Goal: Information Seeking & Learning: Learn about a topic

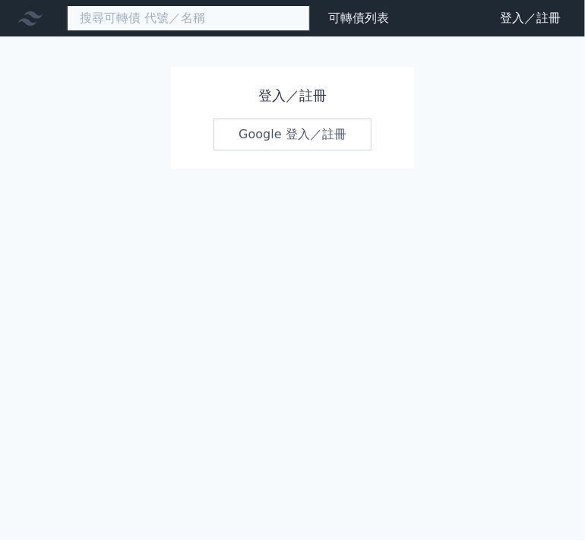
click at [113, 27] on input at bounding box center [188, 18] width 243 height 26
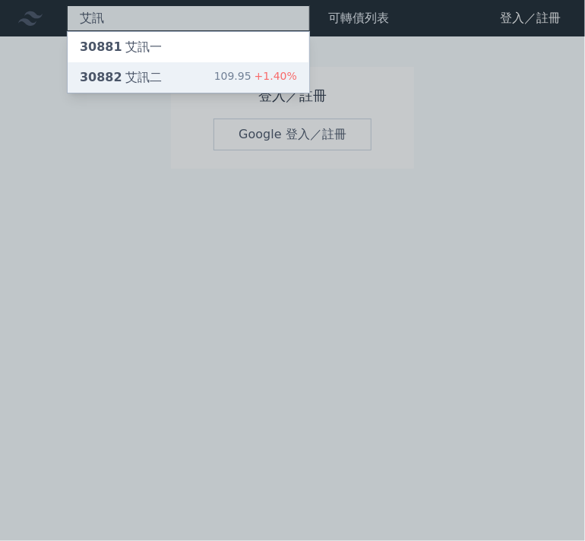
type input "艾訊"
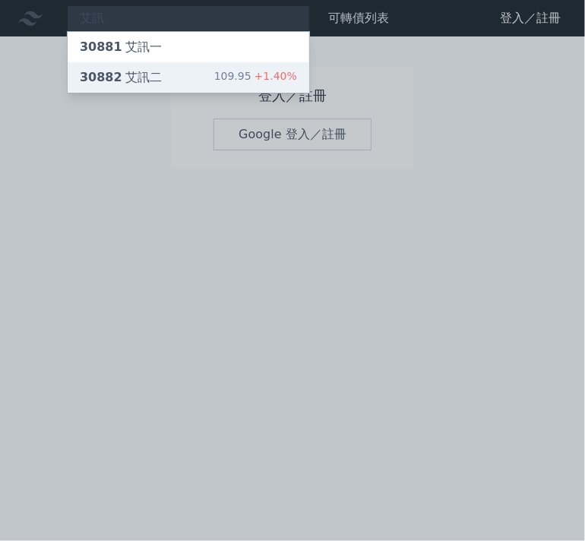
click at [144, 82] on div "30882 艾訊二" at bounding box center [121, 77] width 82 height 18
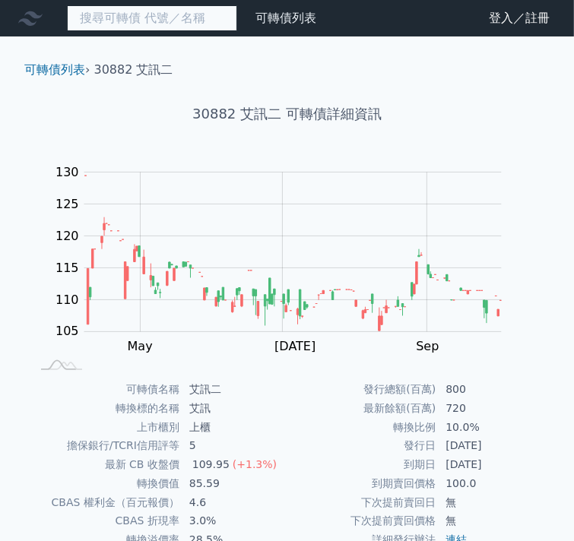
click at [156, 13] on input at bounding box center [152, 18] width 170 height 26
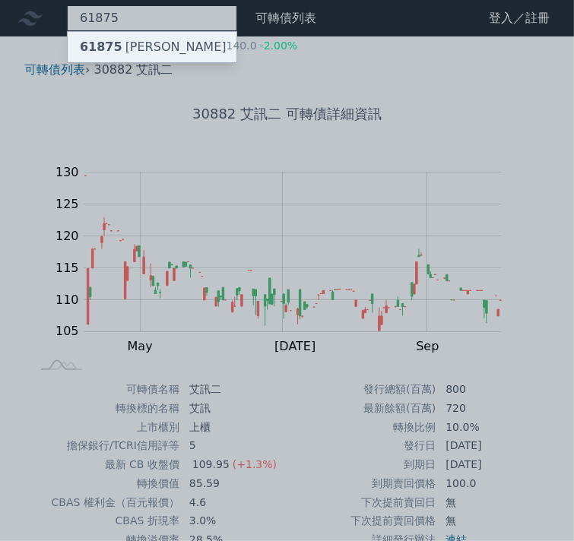
type input "61875"
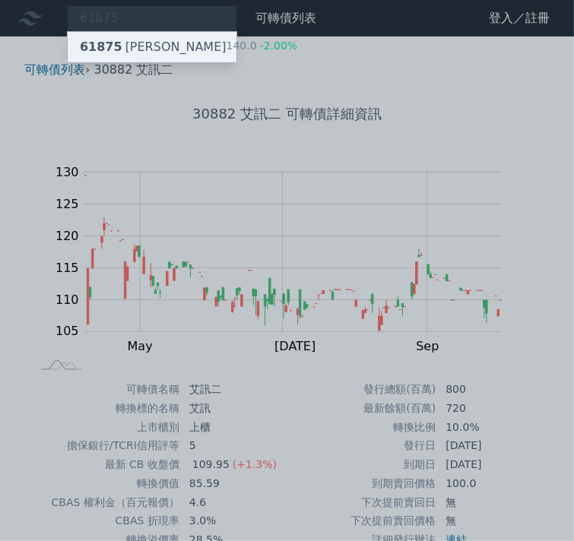
click at [154, 41] on div "61875 [PERSON_NAME]" at bounding box center [153, 47] width 147 height 18
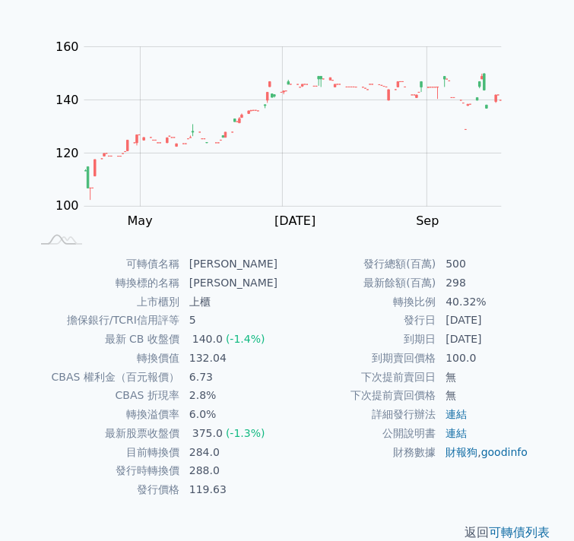
scroll to position [152, 0]
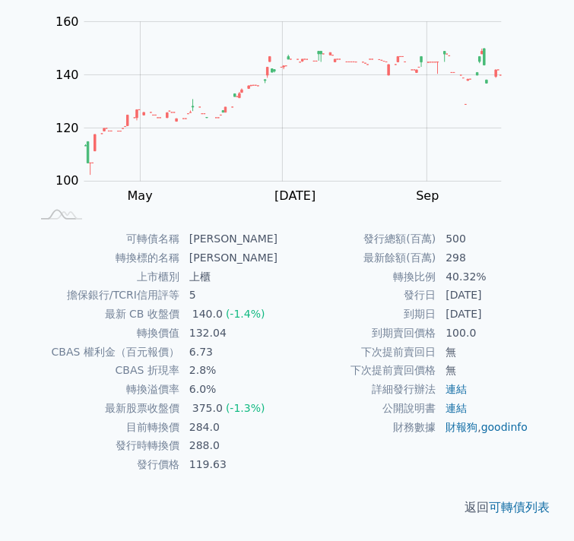
drag, startPoint x: 435, startPoint y: 267, endPoint x: 454, endPoint y: 233, distance: 38.4
click at [444, 242] on tbody "發行總額(百萬) 500 最新餘額(百萬) 298 轉換比例 40.32% 發行日 [DATE] 到期日 [DATE] 到期賣回價格 100.0 下次提前賣回…" at bounding box center [415, 332] width 257 height 207
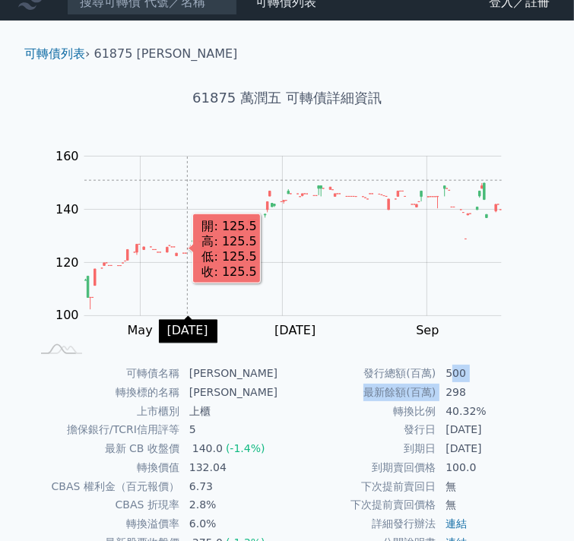
scroll to position [0, 0]
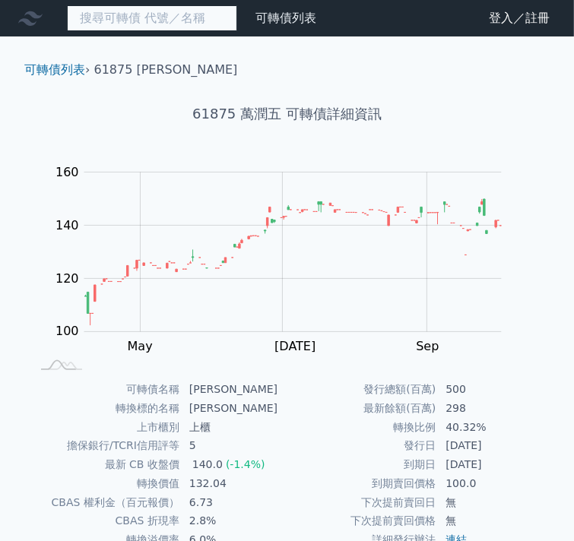
click at [128, 21] on input at bounding box center [152, 18] width 170 height 26
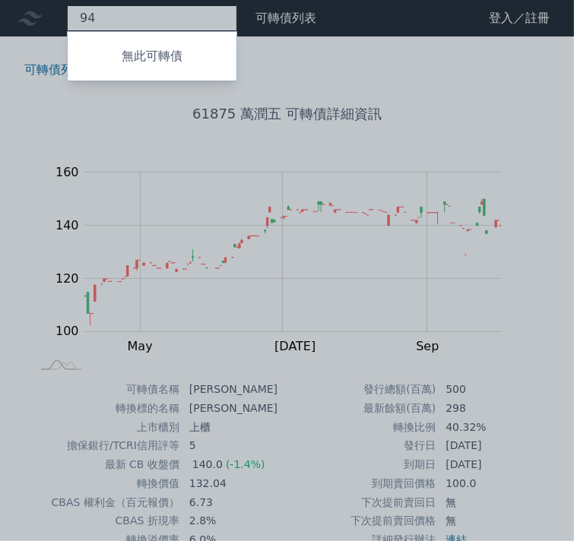
type input "9"
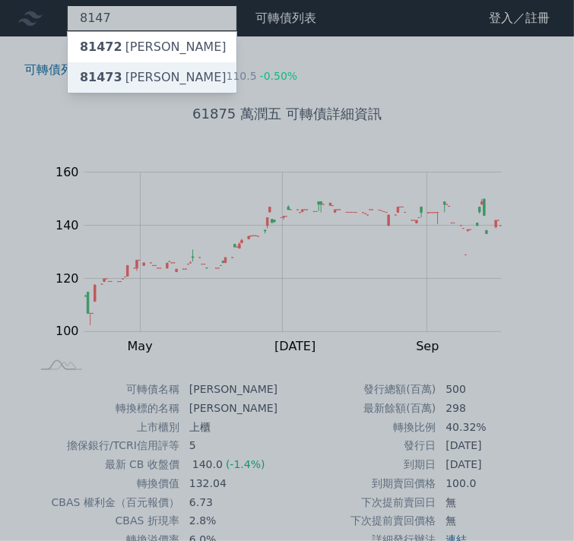
type input "8147"
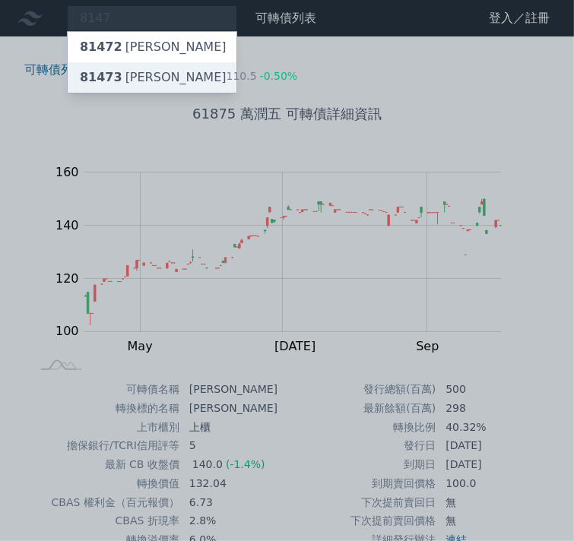
click at [140, 78] on div "81473 正[PERSON_NAME]" at bounding box center [153, 77] width 147 height 18
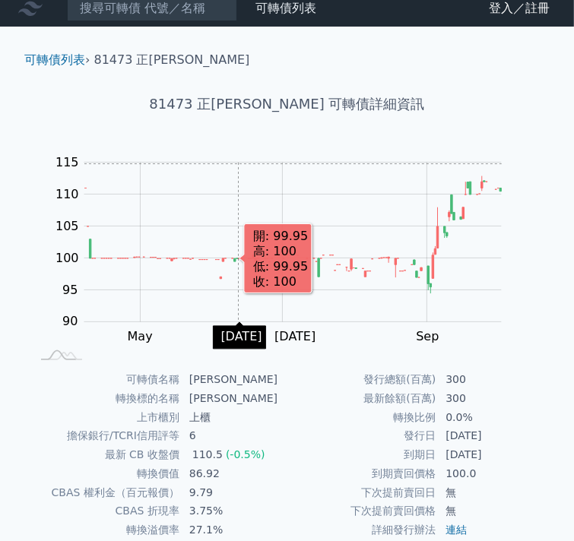
scroll to position [76, 0]
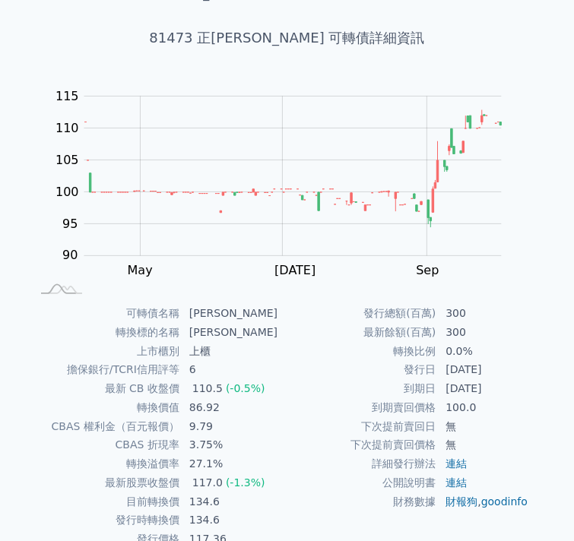
drag, startPoint x: 427, startPoint y: 88, endPoint x: 307, endPoint y: 58, distance: 123.8
click at [426, 87] on rect at bounding box center [274, 191] width 476 height 213
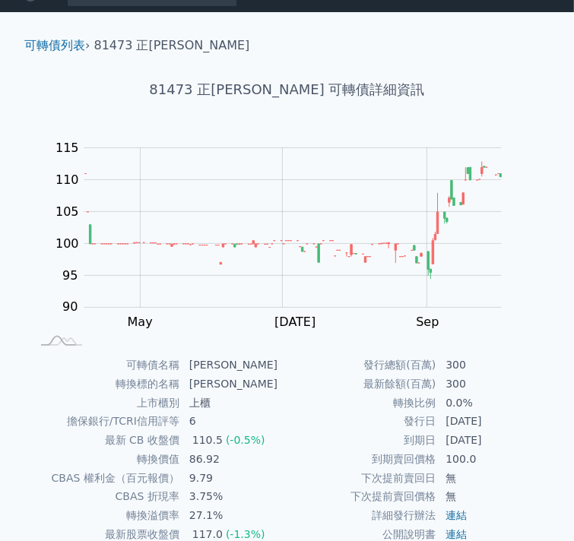
scroll to position [0, 0]
